Goal: Task Accomplishment & Management: Manage account settings

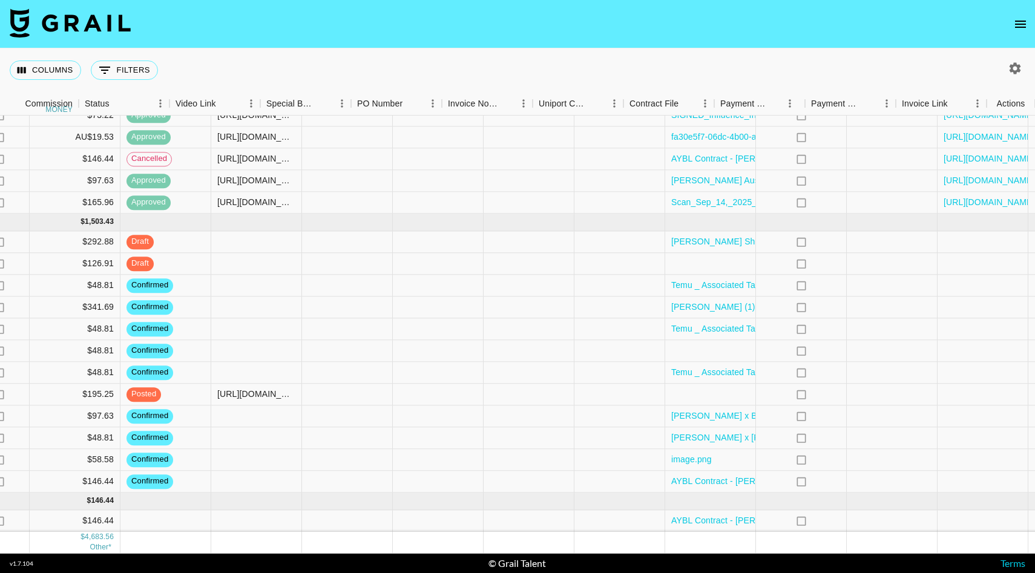
scroll to position [800, 975]
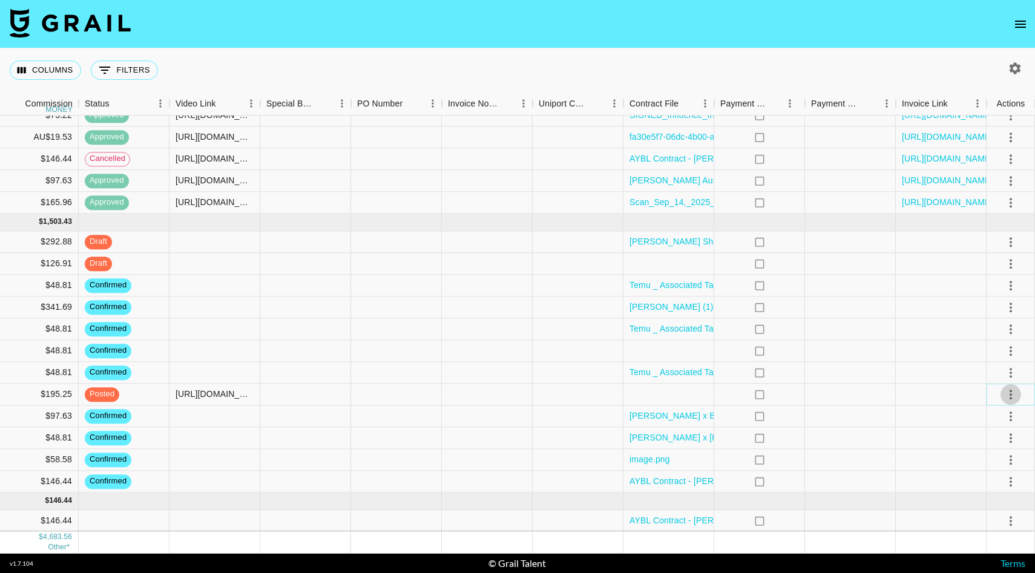
click at [1009, 393] on icon "select merge strategy" at bounding box center [1011, 394] width 15 height 15
click at [987, 515] on div "Approve" at bounding box center [984, 508] width 37 height 15
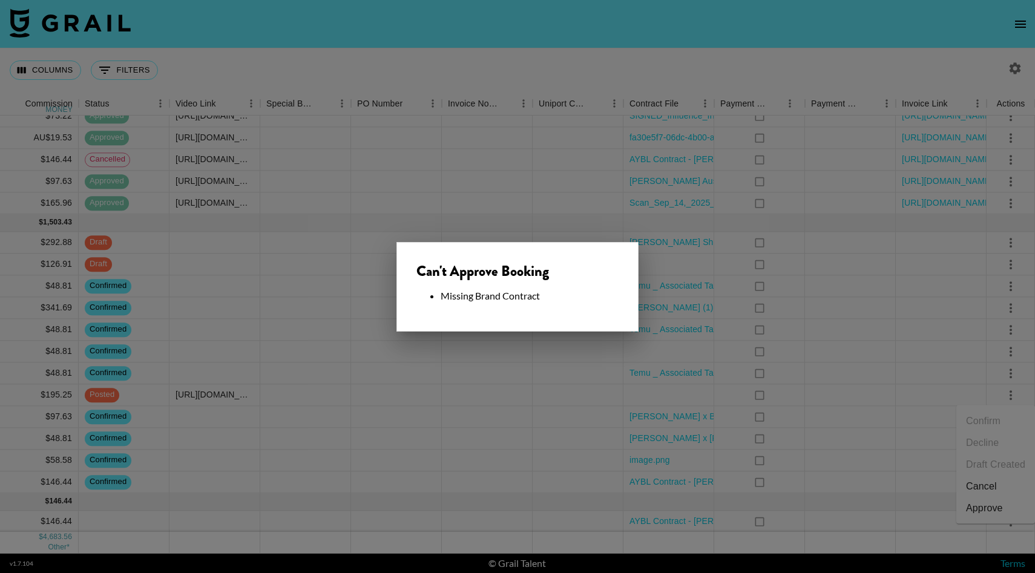
click at [803, 344] on div at bounding box center [517, 286] width 1035 height 573
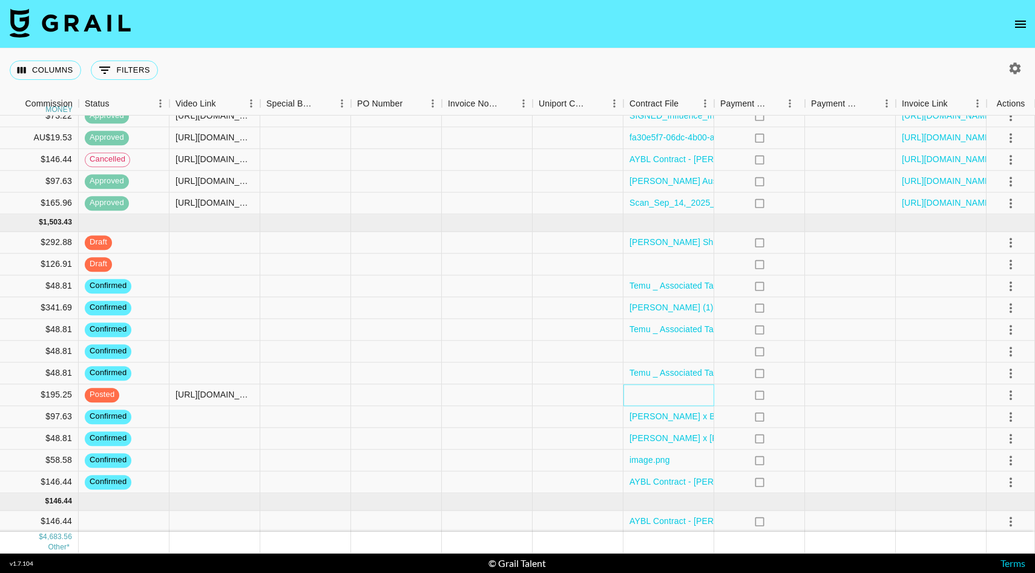
click at [696, 400] on div at bounding box center [669, 395] width 91 height 22
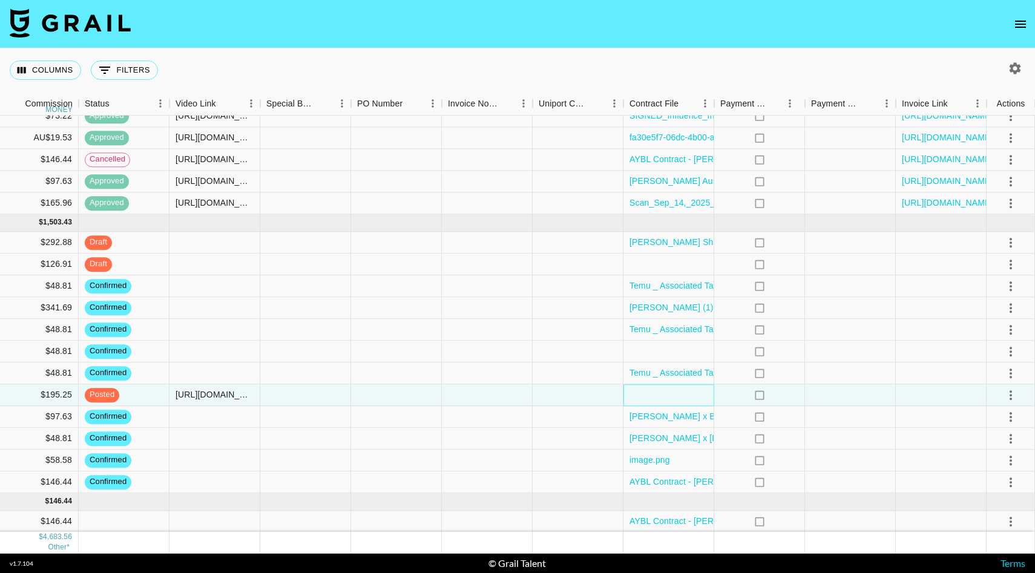
click at [696, 400] on div at bounding box center [669, 395] width 91 height 22
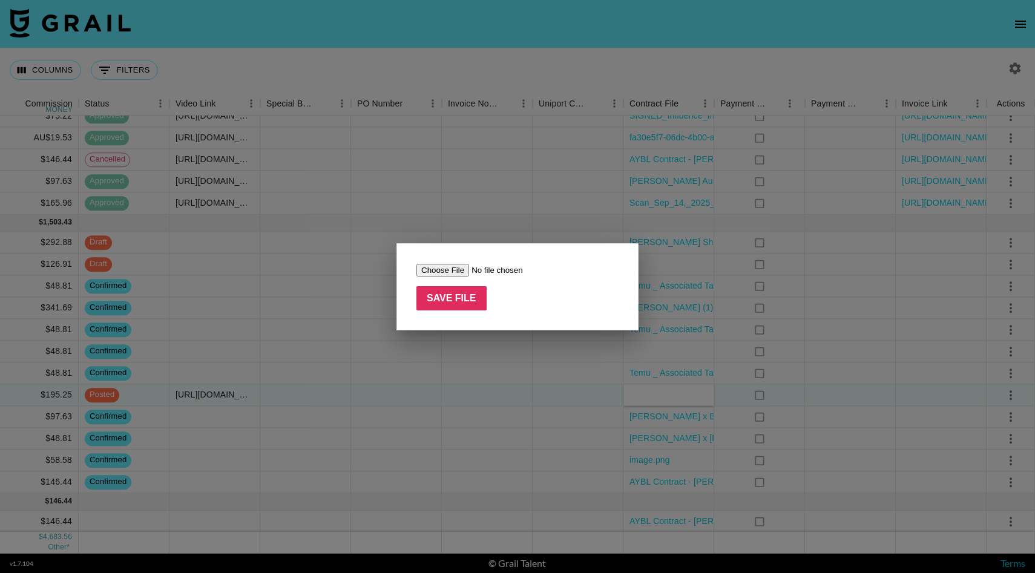
click at [466, 269] on input "file" at bounding box center [493, 270] width 153 height 13
type input "C:\fakepath\[PERSON_NAME] Agreement draft (1) (1).pdf"
click at [466, 303] on input "Save File" at bounding box center [452, 298] width 70 height 24
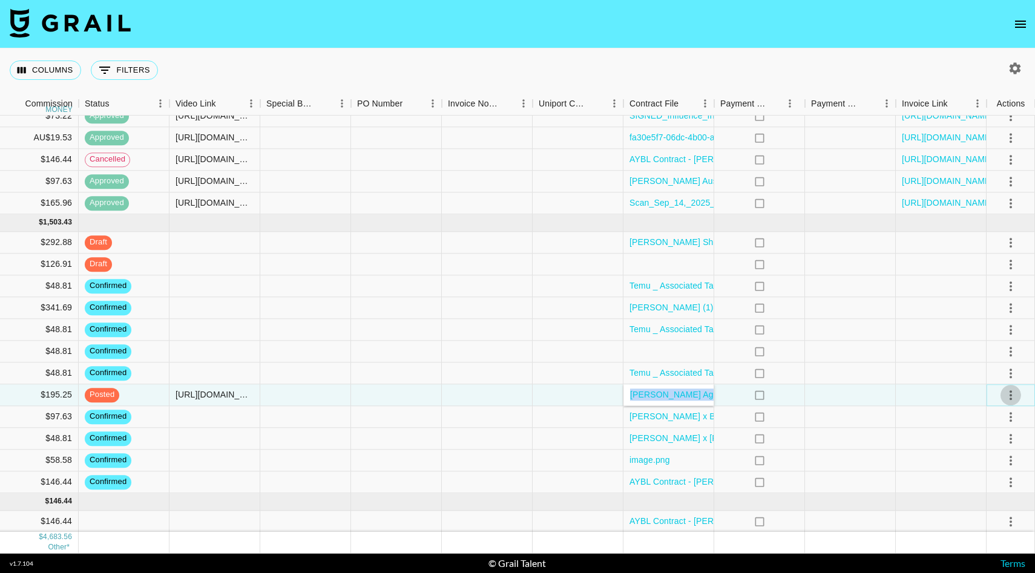
click at [1012, 398] on icon "select merge strategy" at bounding box center [1011, 396] width 2 height 10
click at [991, 512] on div "Approve" at bounding box center [984, 508] width 37 height 15
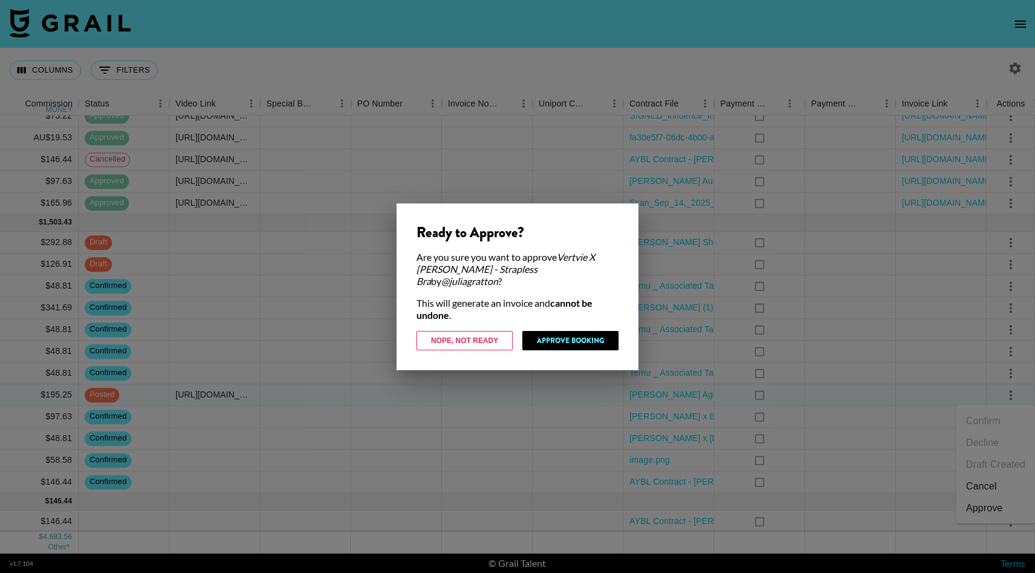
click at [462, 401] on div at bounding box center [517, 286] width 1035 height 573
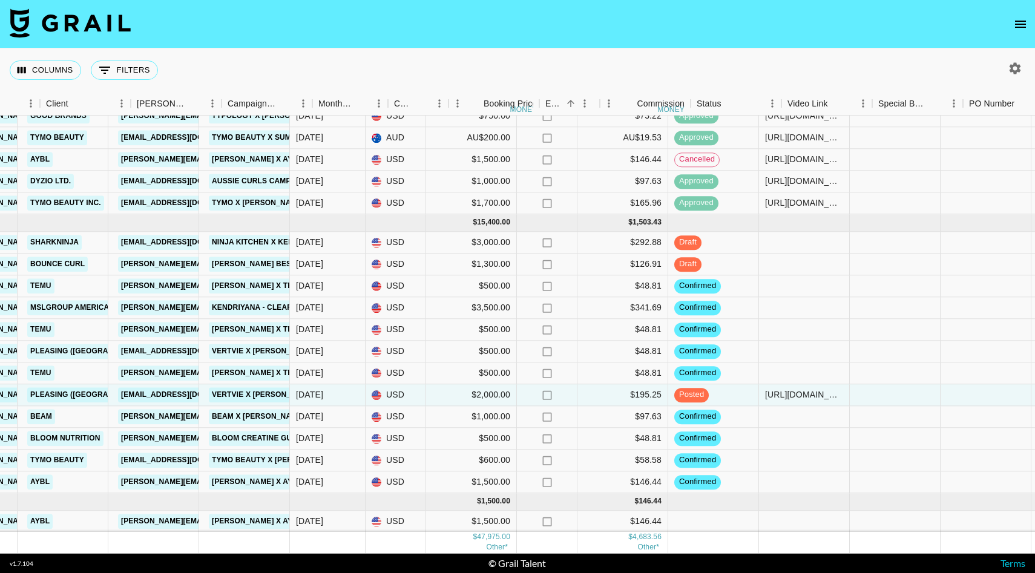
scroll to position [799, 363]
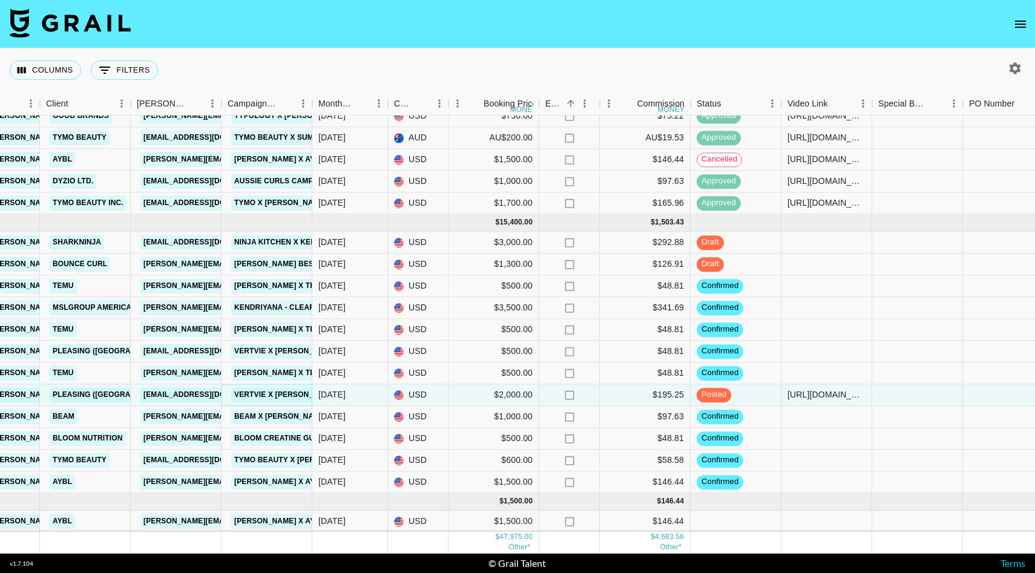
click at [272, 397] on link "Vertvie X [PERSON_NAME] - Strapless Bra" at bounding box center [320, 394] width 179 height 15
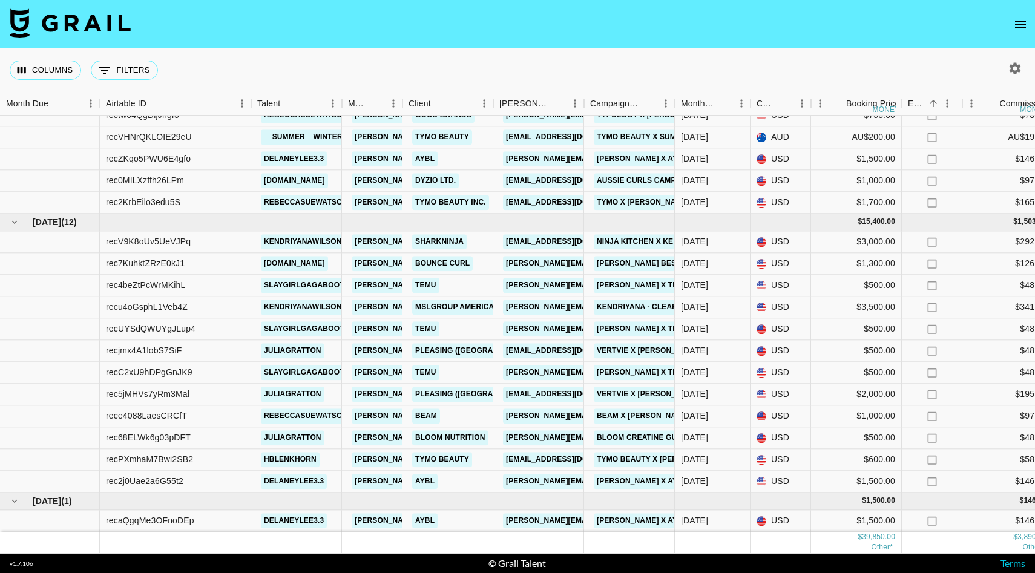
scroll to position [524, 0]
click at [634, 397] on link "Vertvie X [PERSON_NAME] - Strapless Bra" at bounding box center [683, 394] width 179 height 15
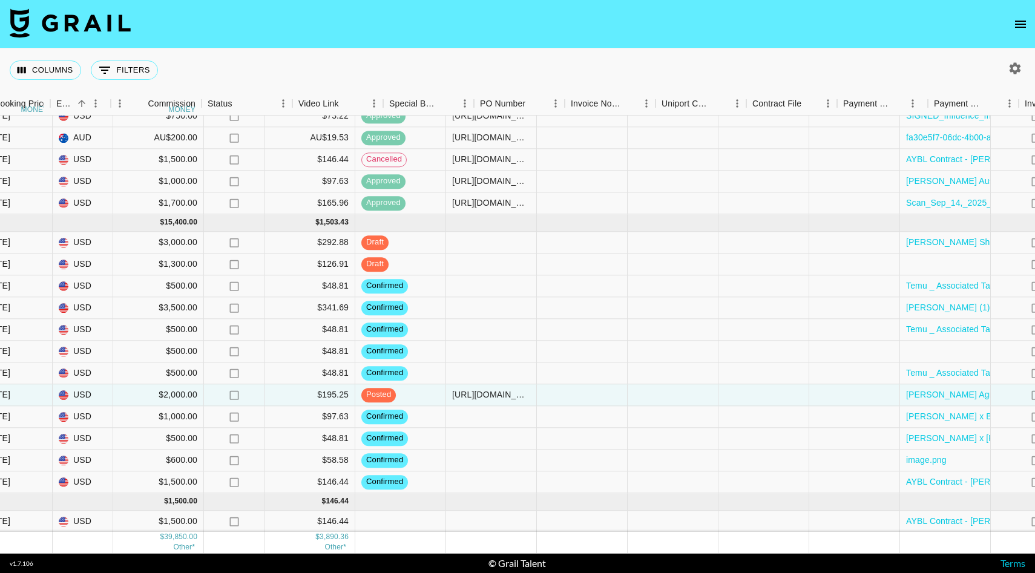
scroll to position [524, 975]
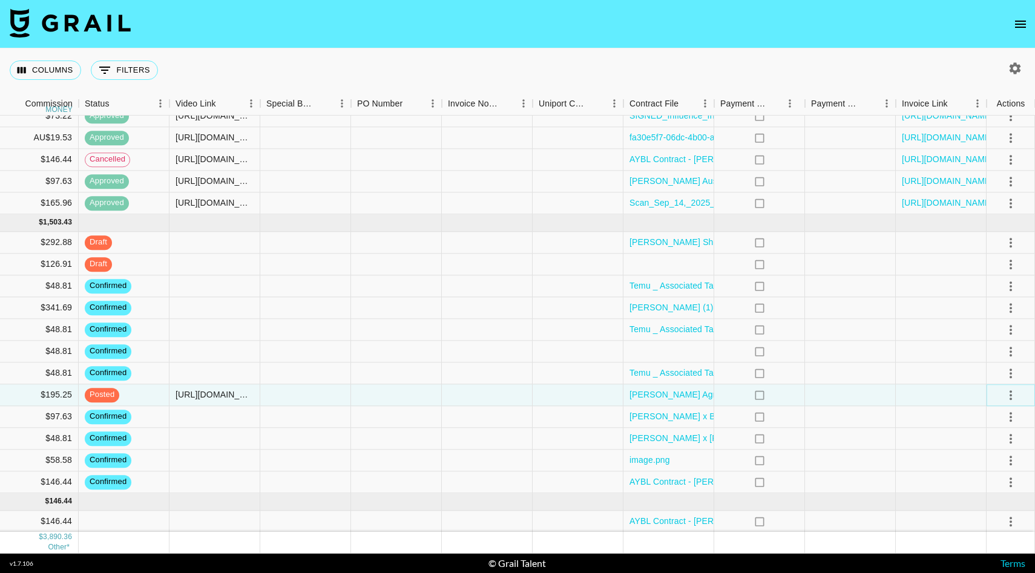
click at [1009, 395] on icon "select merge strategy" at bounding box center [1011, 395] width 15 height 15
click at [997, 511] on div "Approve" at bounding box center [984, 508] width 37 height 15
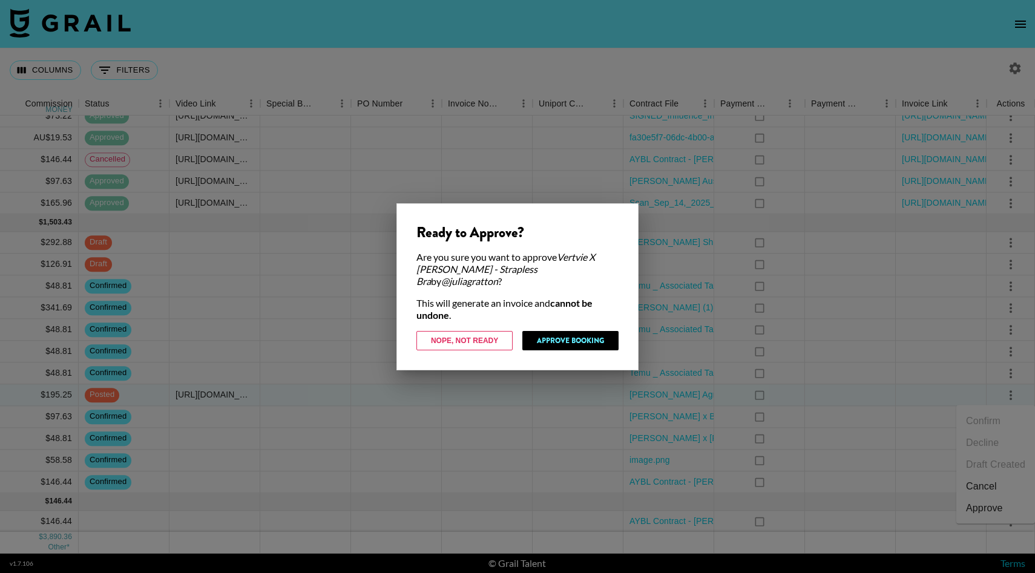
click at [550, 455] on div at bounding box center [517, 286] width 1035 height 573
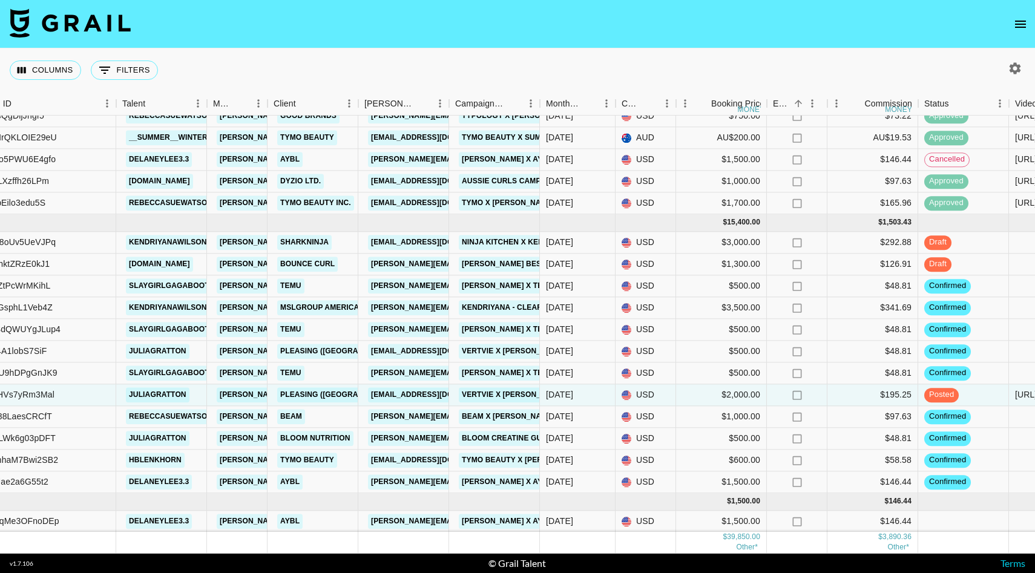
scroll to position [524, 0]
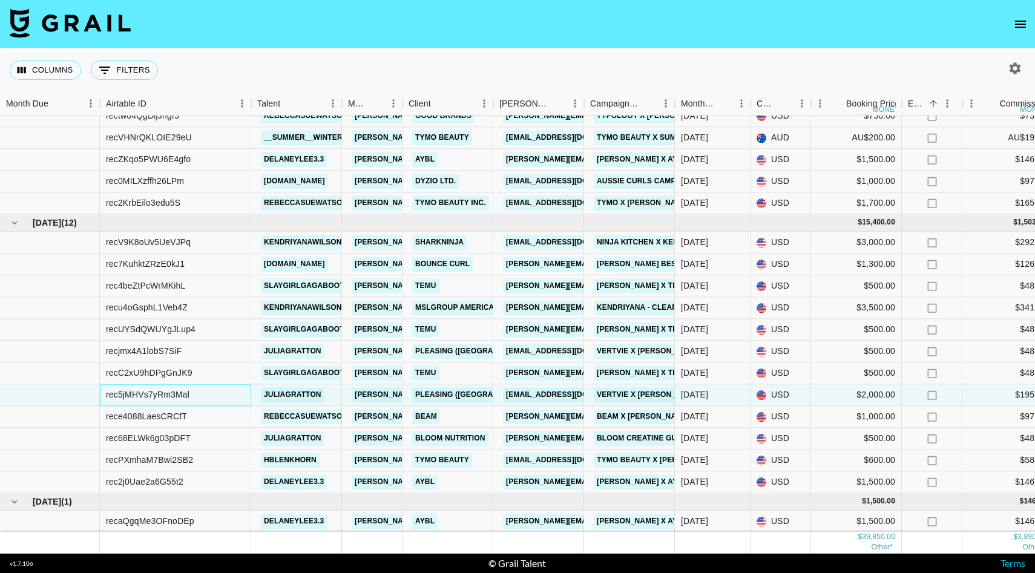
click at [213, 398] on div "rec5jMHVs7yRm3Mal" at bounding box center [175, 395] width 151 height 22
click at [629, 391] on link "Vertvie X [PERSON_NAME] - Strapless Bra" at bounding box center [683, 394] width 179 height 15
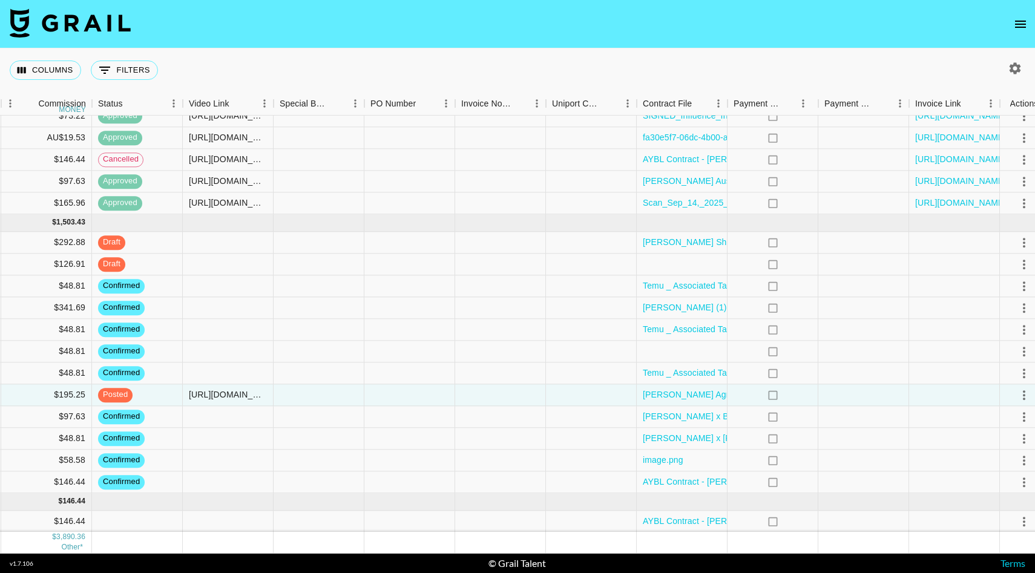
scroll to position [524, 975]
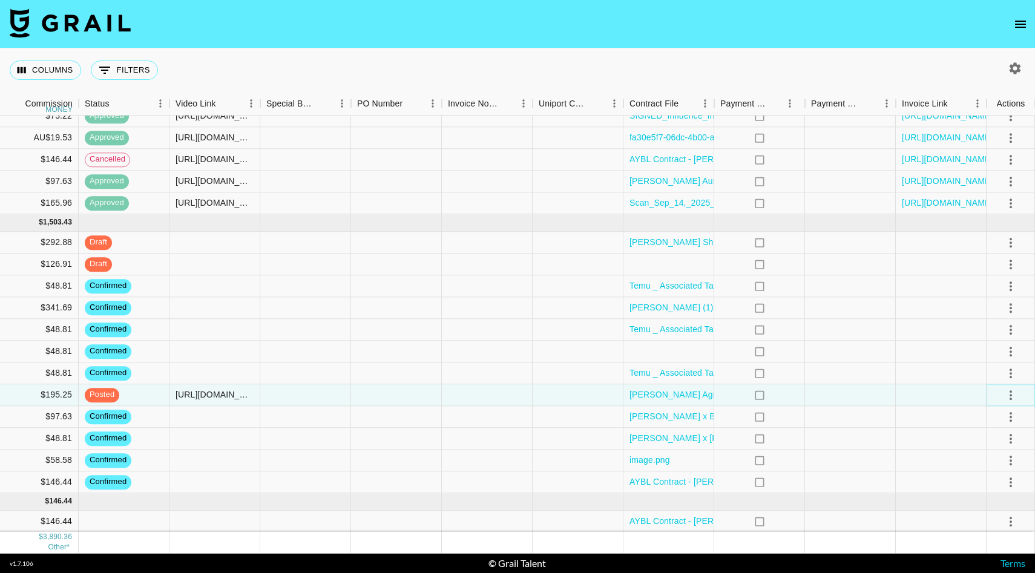
click at [1007, 398] on icon "select merge strategy" at bounding box center [1011, 395] width 15 height 15
click at [993, 509] on div "Approve" at bounding box center [984, 508] width 37 height 15
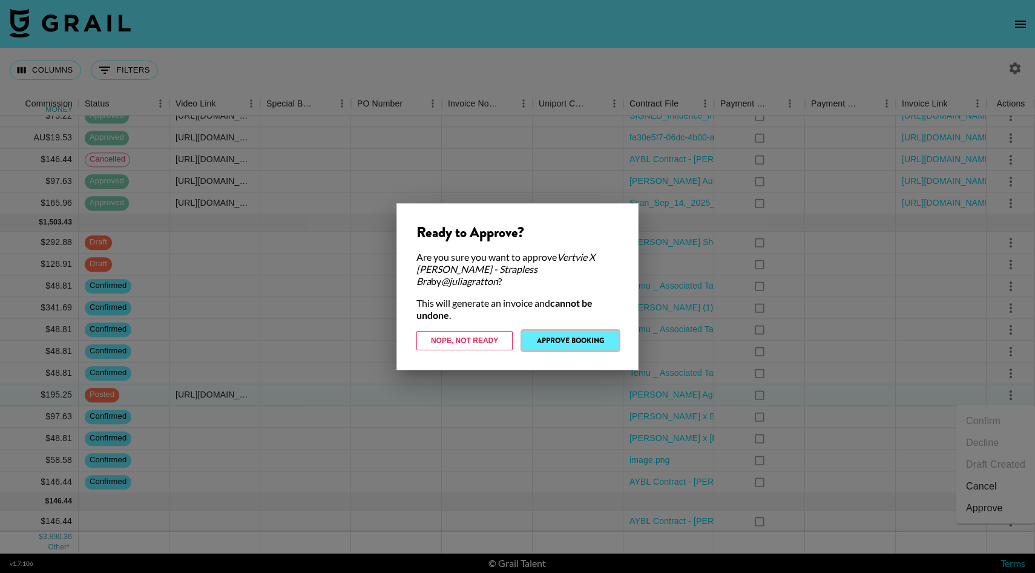
click at [597, 331] on button "Approve Booking" at bounding box center [571, 340] width 96 height 19
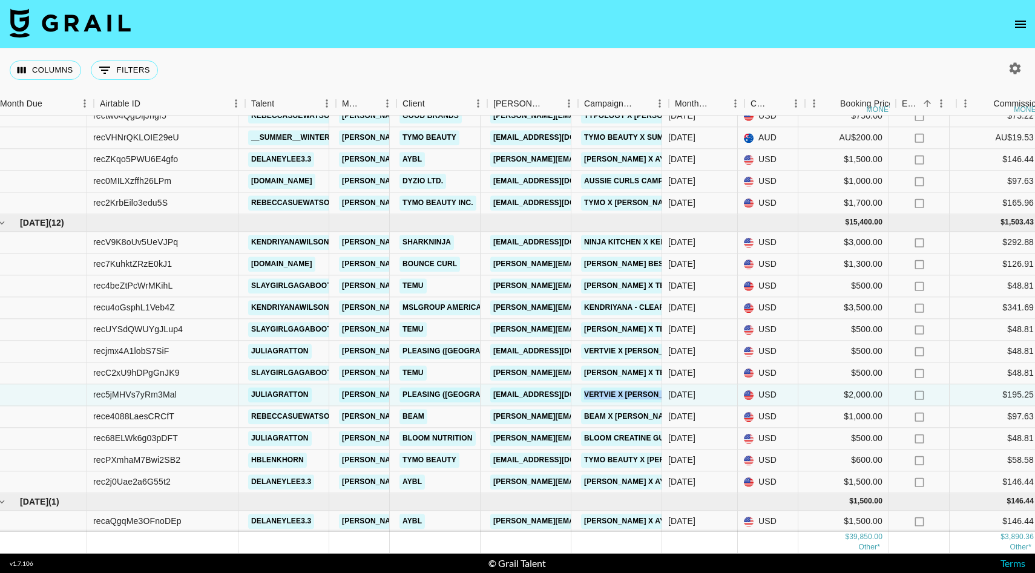
scroll to position [524, 13]
click at [697, 311] on div "[DATE]" at bounding box center [700, 308] width 76 height 22
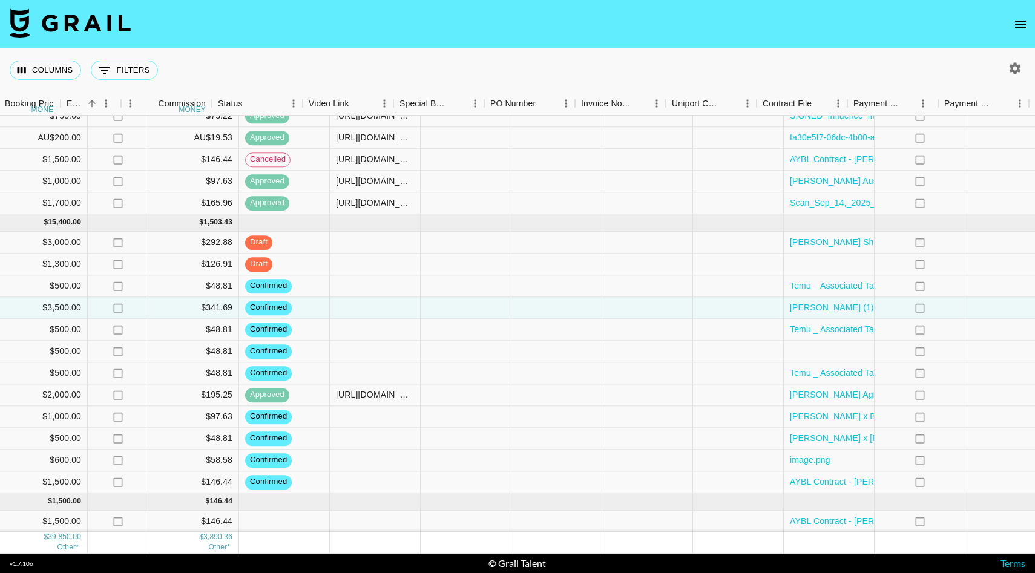
scroll to position [524, 975]
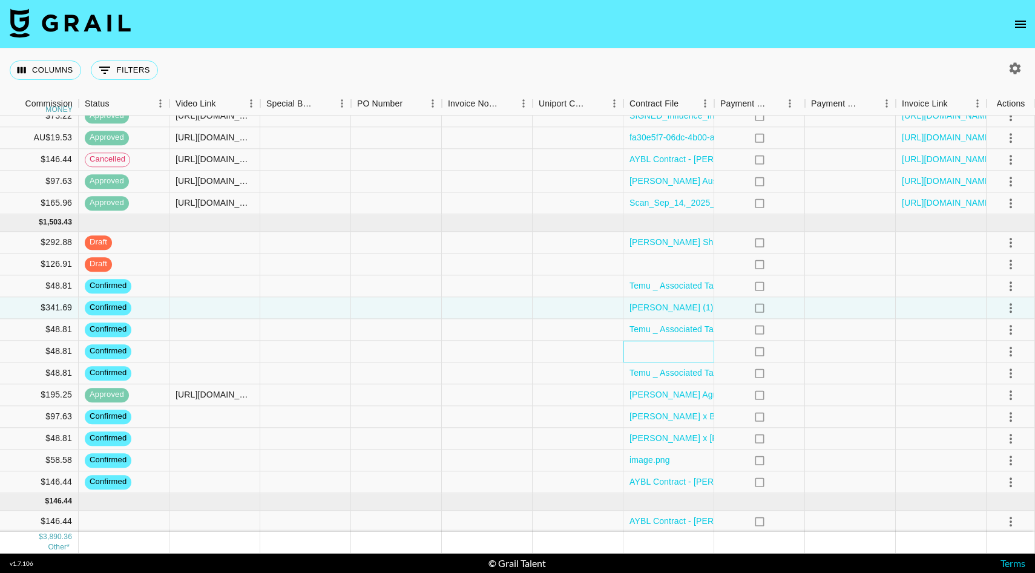
click at [667, 346] on div at bounding box center [669, 352] width 91 height 22
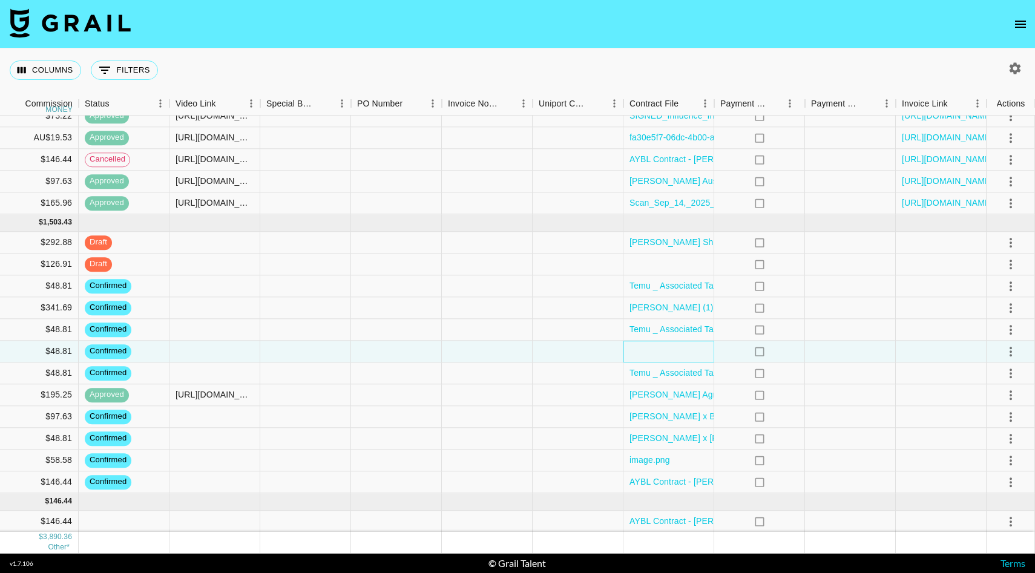
click at [667, 346] on div at bounding box center [669, 352] width 91 height 22
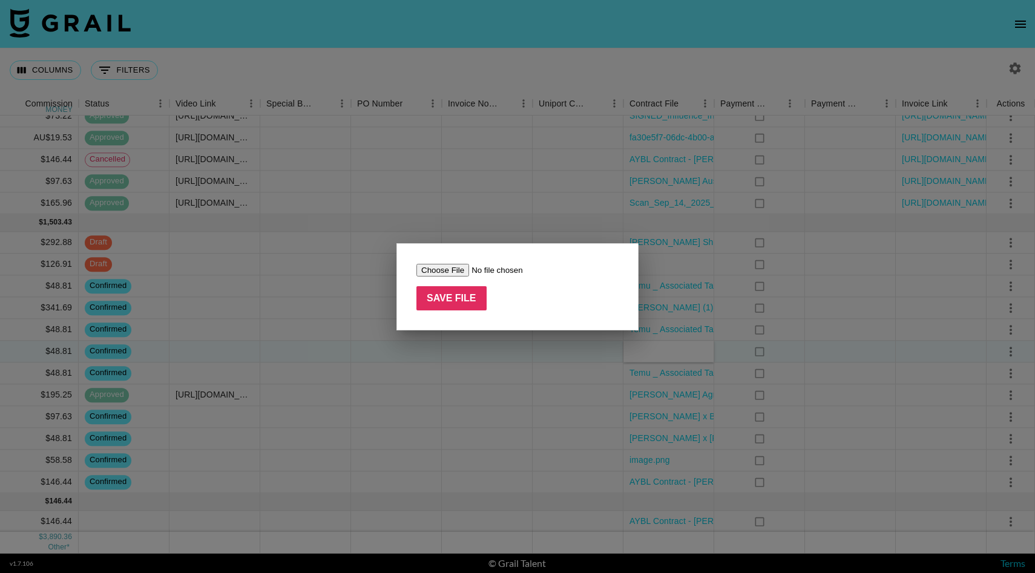
type input "C:\fakepath\Julia-Repost deep v bra Agreement draft (1) (1).pdf"
click at [469, 299] on input "Save File" at bounding box center [452, 298] width 70 height 24
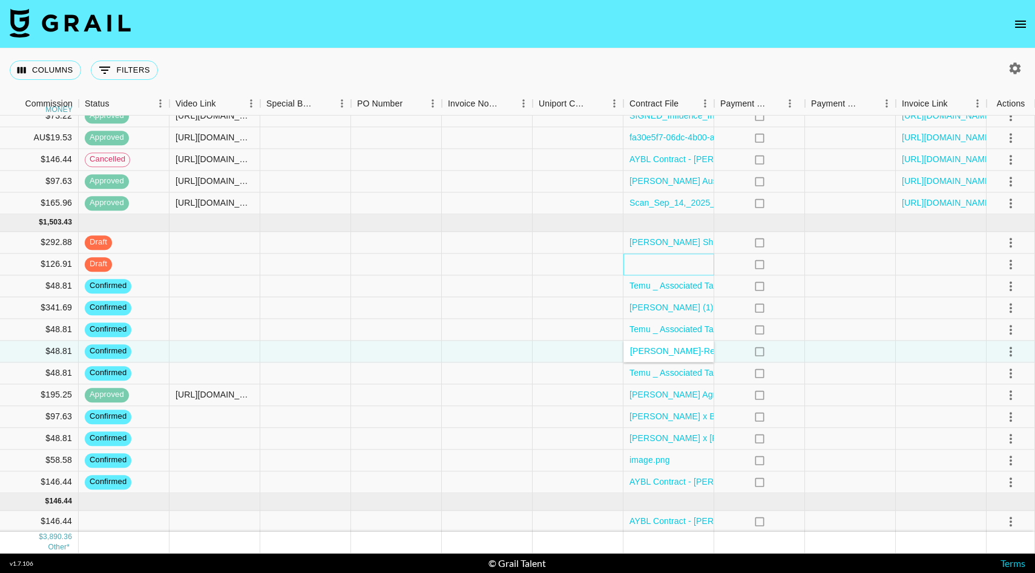
click at [690, 266] on div at bounding box center [669, 265] width 91 height 22
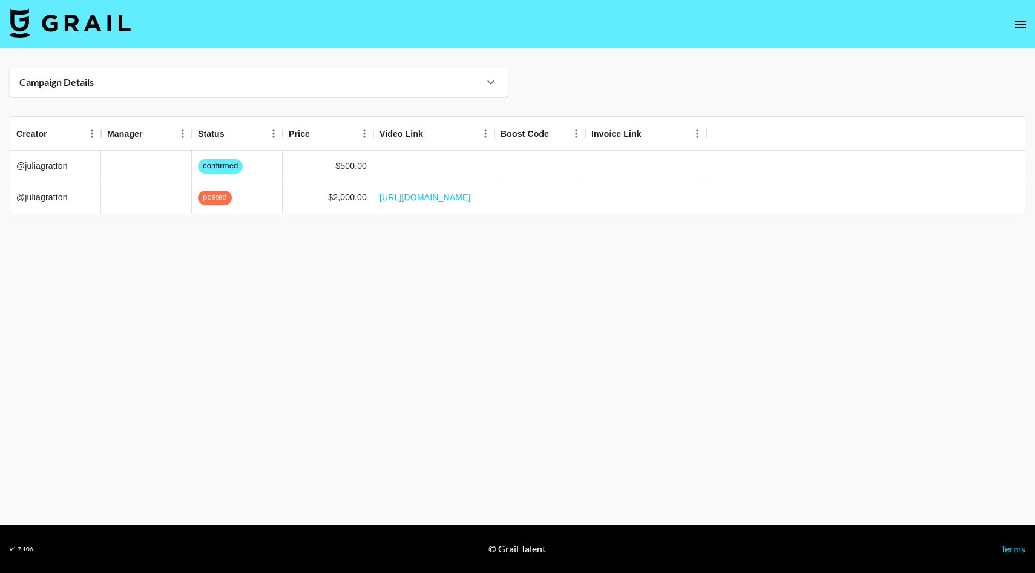
click at [479, 86] on div "Campaign Details" at bounding box center [251, 82] width 464 height 12
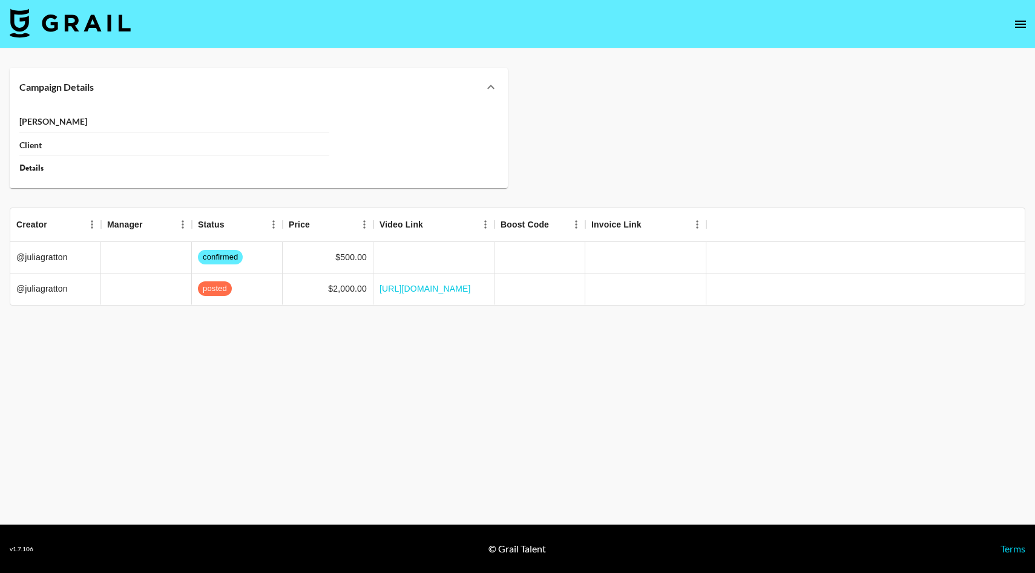
click at [479, 86] on div "Campaign Details" at bounding box center [251, 87] width 464 height 12
